Goal: Information Seeking & Learning: Learn about a topic

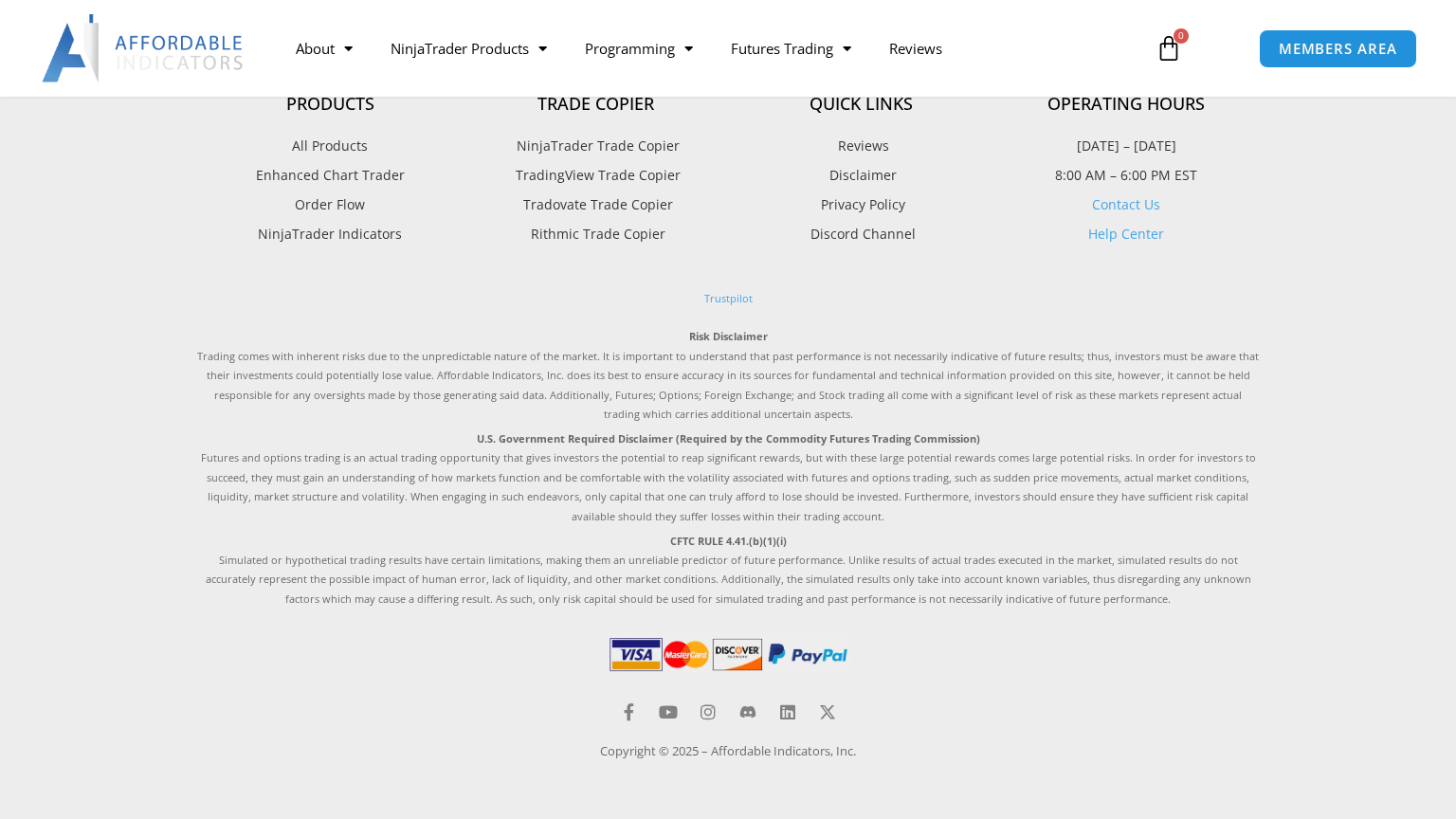
scroll to position [863, 0]
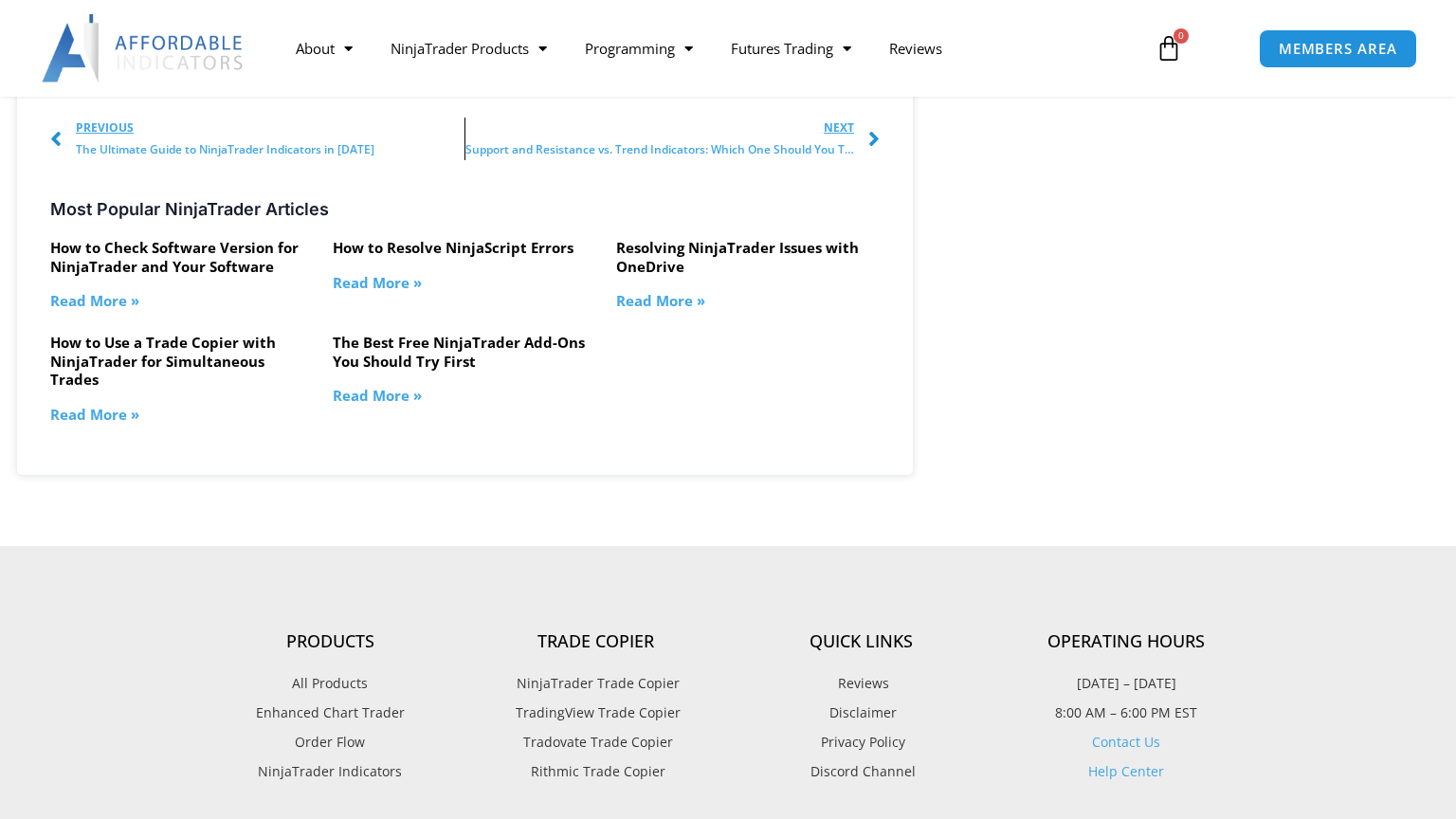
scroll to position [2253, 0]
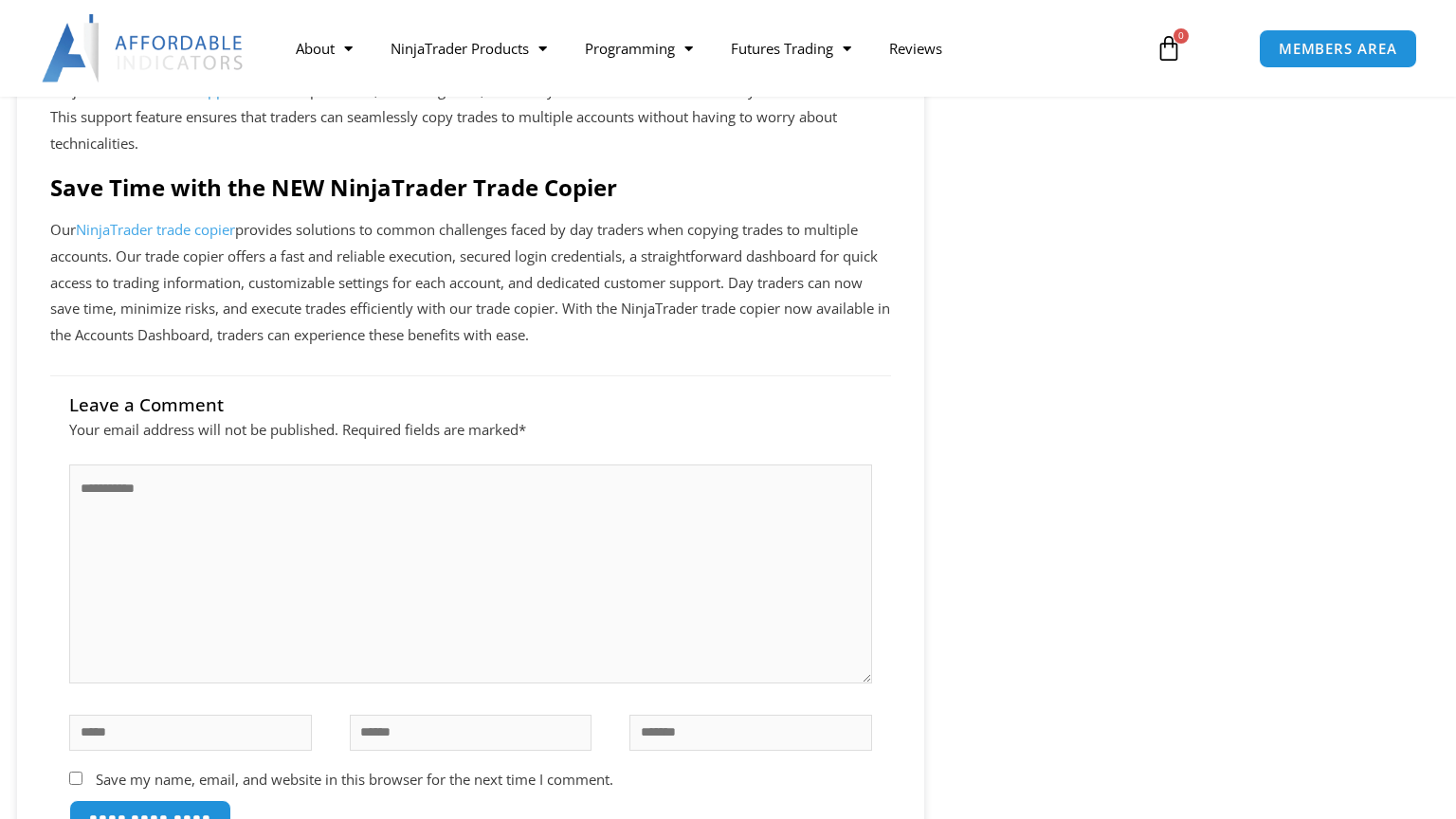
scroll to position [1559, 0]
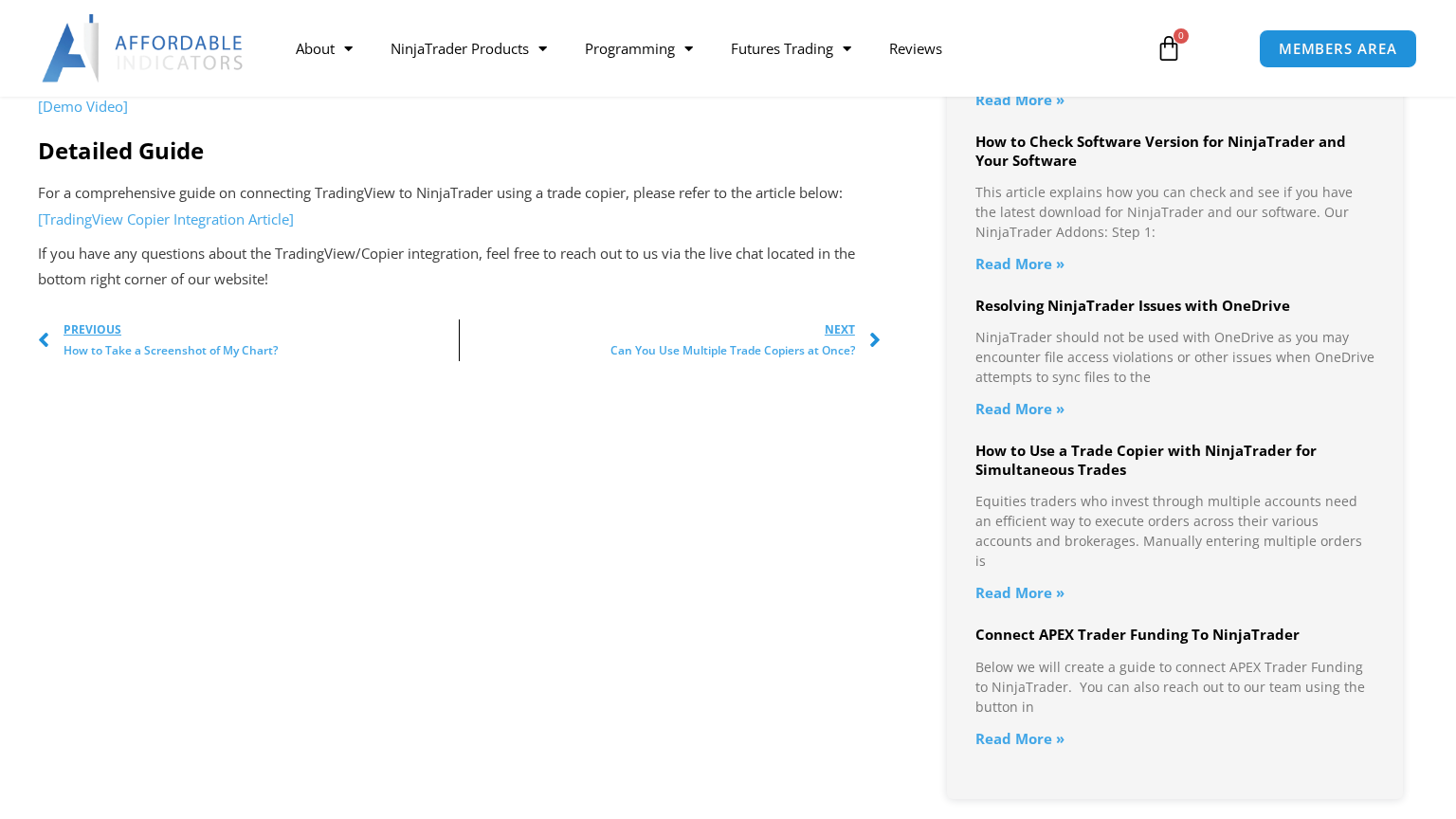
scroll to position [1559, 0]
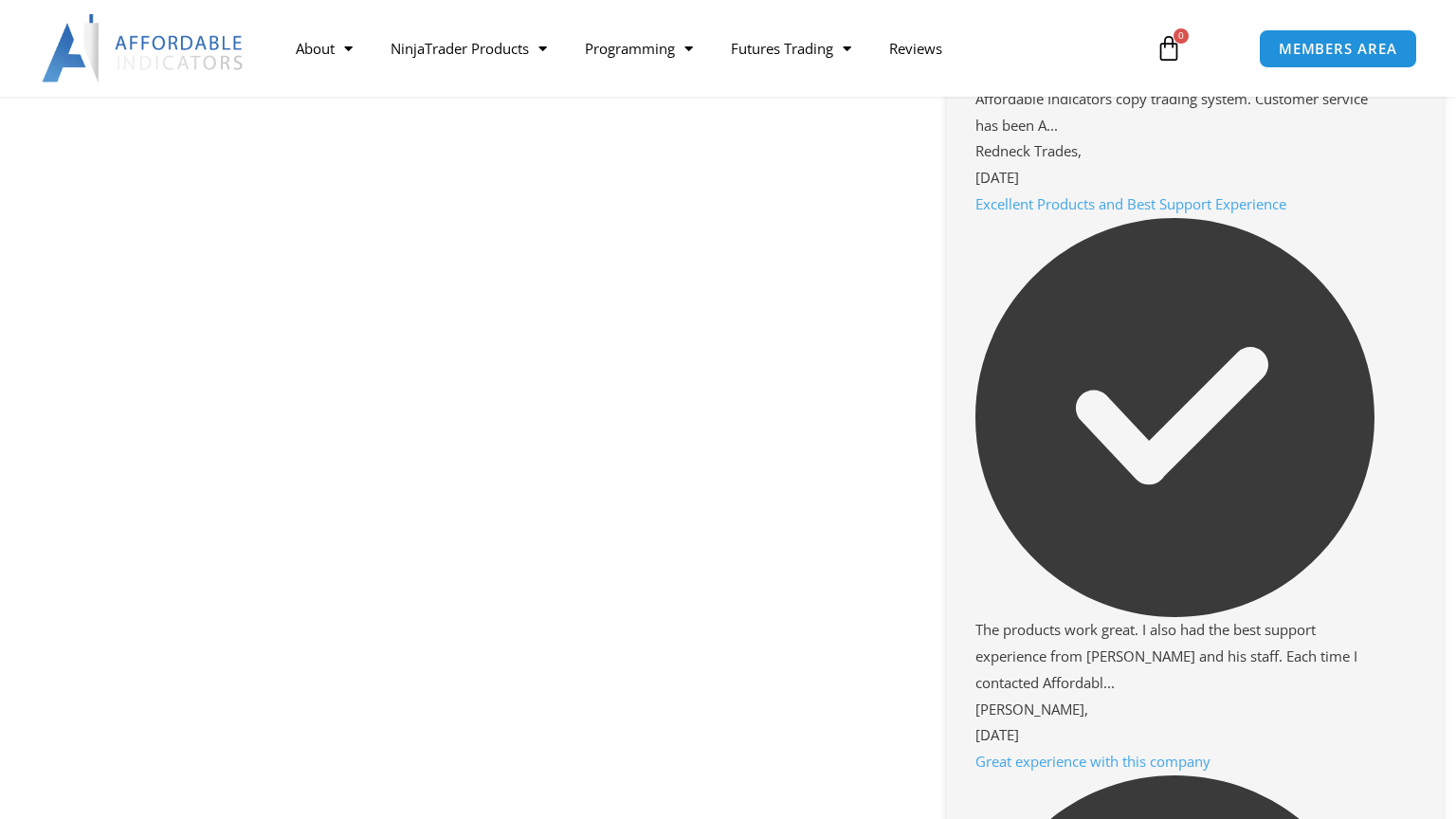
scroll to position [6343, 0]
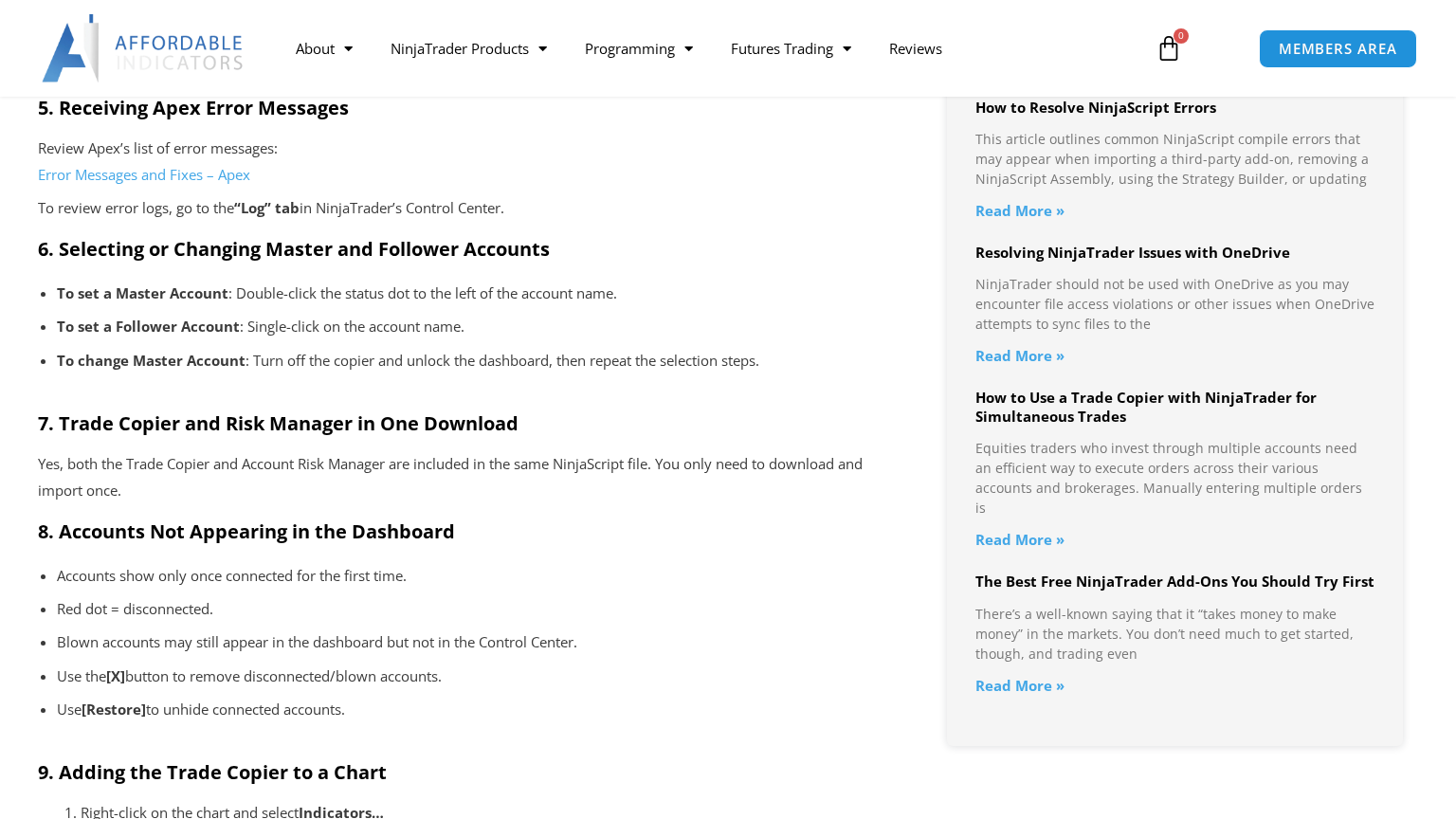
scroll to position [1559, 0]
